Goal: Use online tool/utility: Utilize a website feature to perform a specific function

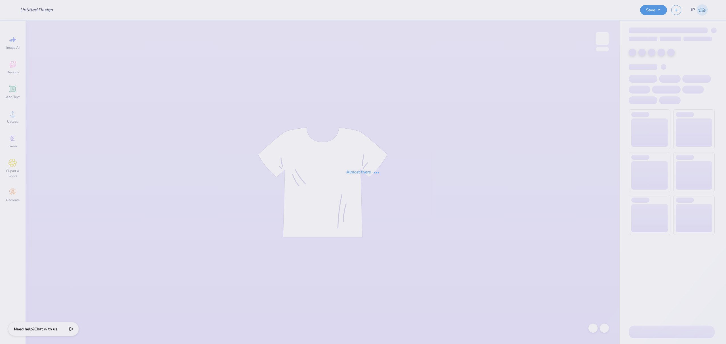
type input "AMA Merch [DATE]-[DATE]"
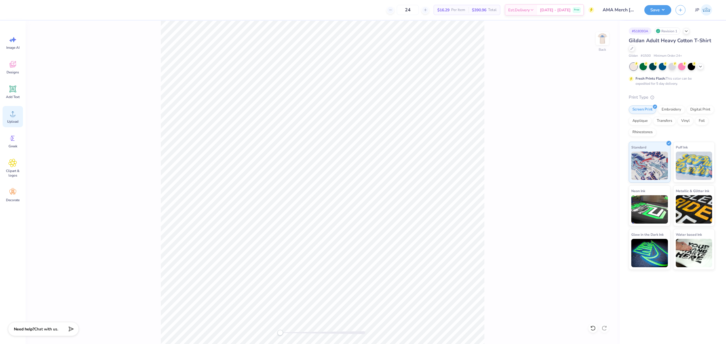
click at [16, 116] on icon at bounding box center [13, 113] width 9 height 9
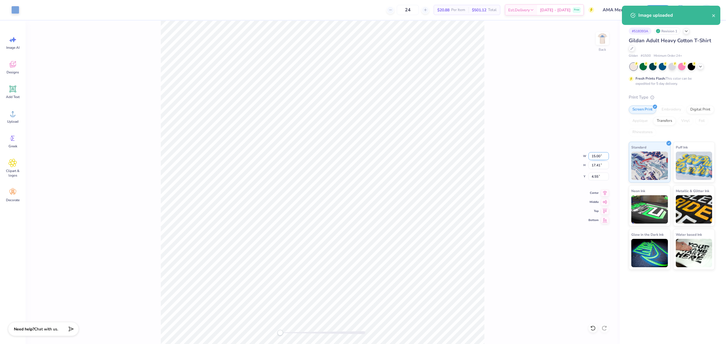
click at [595, 155] on input "15.00" at bounding box center [598, 156] width 20 height 8
type input "7.50"
type input "8.70"
type input "8.90"
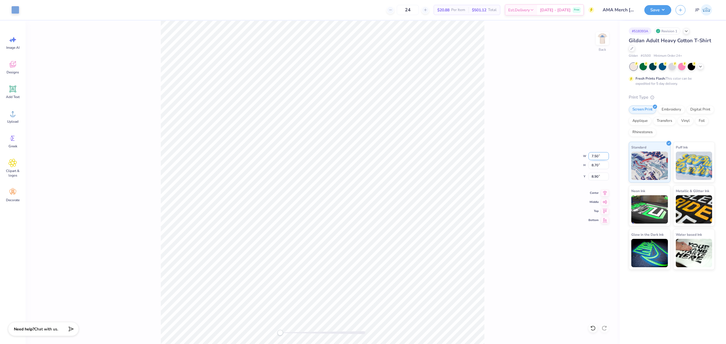
click at [596, 159] on input "7.50" at bounding box center [598, 156] width 20 height 8
type input "8.00"
type input "9.28"
click at [597, 178] on input "8.61" at bounding box center [598, 177] width 20 height 8
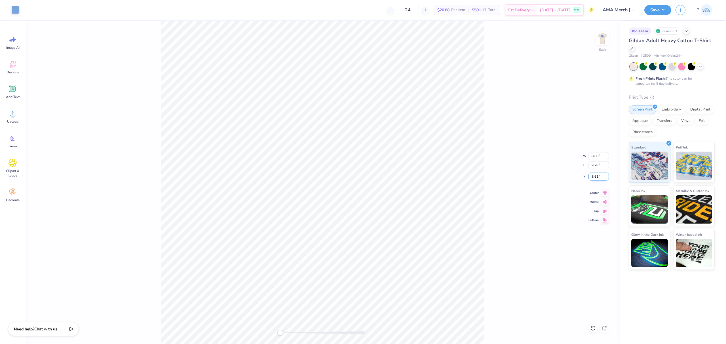
click at [597, 178] on input "8.61" at bounding box center [598, 177] width 20 height 8
type input "3.00"
click at [596, 164] on input "9.28" at bounding box center [598, 165] width 20 height 8
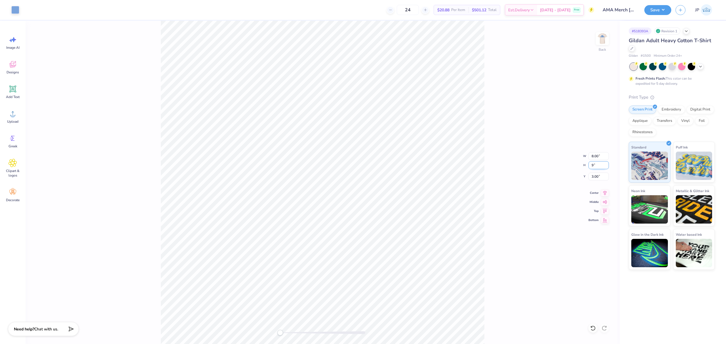
type input "9"
type input "7.75"
type input "9.00"
click at [600, 175] on input "3.14" at bounding box center [598, 177] width 20 height 8
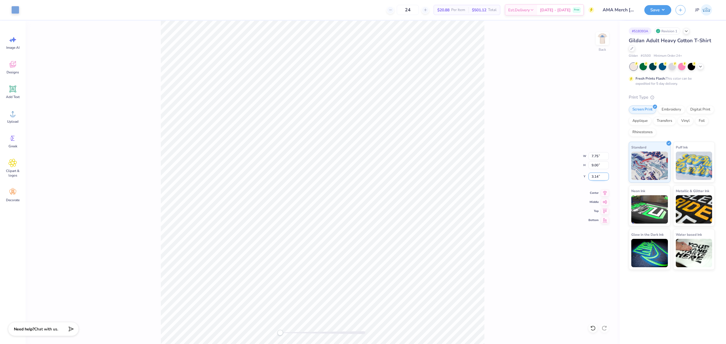
click at [600, 175] on input "3.14" at bounding box center [598, 177] width 20 height 8
type input "3"
click at [601, 38] on img at bounding box center [602, 38] width 23 height 23
click at [124, 6] on div "Art colors 24 $20.88 Per Item $501.12 Total Est. Delivery [DATE] - [DATE] Free …" at bounding box center [363, 172] width 726 height 344
click at [10, 116] on icon at bounding box center [13, 113] width 9 height 9
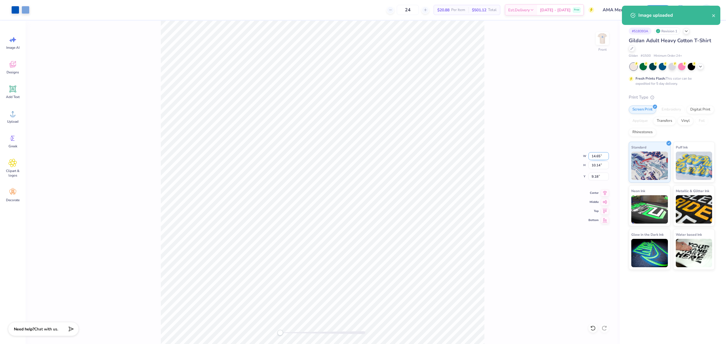
click at [598, 156] on input "14.65" at bounding box center [598, 156] width 20 height 8
type input "12.00"
type input "8.31"
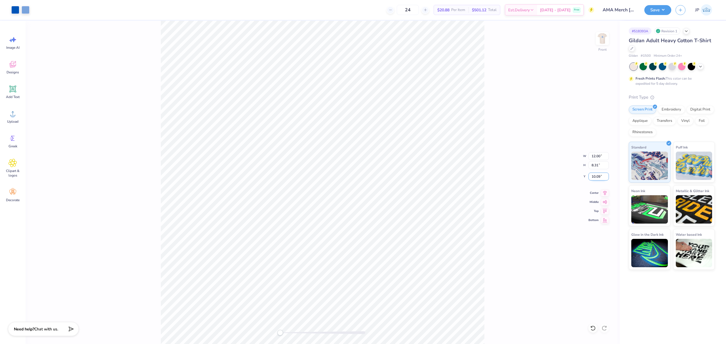
click at [597, 176] on input "10.09" at bounding box center [598, 177] width 20 height 8
drag, startPoint x: 597, startPoint y: 176, endPoint x: 649, endPoint y: 173, distance: 52.0
click at [598, 176] on input "10.09" at bounding box center [598, 177] width 20 height 8
type input "3"
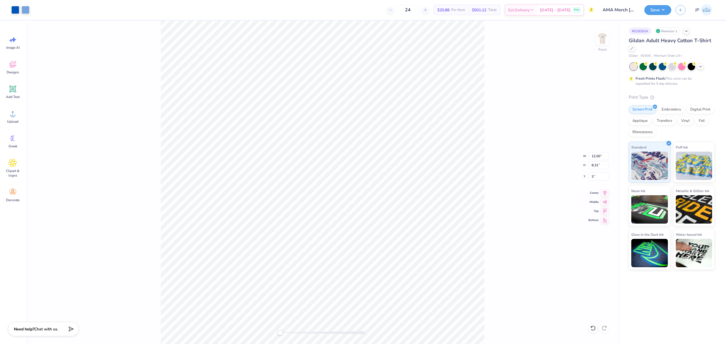
click at [488, 158] on div "Front W 12.00 12.00 " H 8.31 8.31 " Y 3 3 " Center Middle Top Bottom" at bounding box center [323, 182] width 594 height 323
click at [656, 11] on button "Save" at bounding box center [657, 9] width 27 height 10
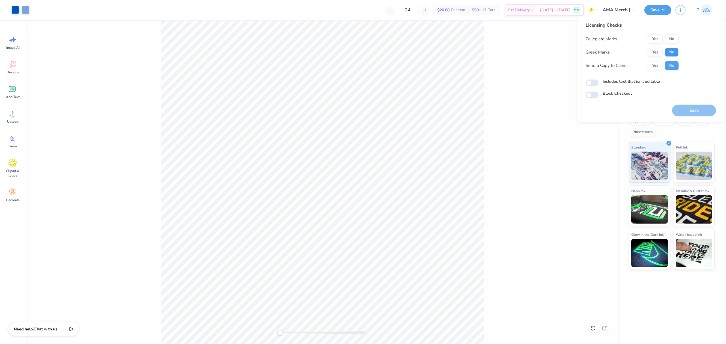
drag, startPoint x: 672, startPoint y: 52, endPoint x: 674, endPoint y: 45, distance: 7.5
click at [672, 51] on button "No" at bounding box center [672, 52] width 14 height 9
click at [674, 38] on button "No" at bounding box center [672, 38] width 14 height 9
drag, startPoint x: 691, startPoint y: 112, endPoint x: 557, endPoint y: 51, distance: 146.8
click at [690, 112] on button "Save" at bounding box center [694, 111] width 44 height 12
